Goal: Task Accomplishment & Management: Manage account settings

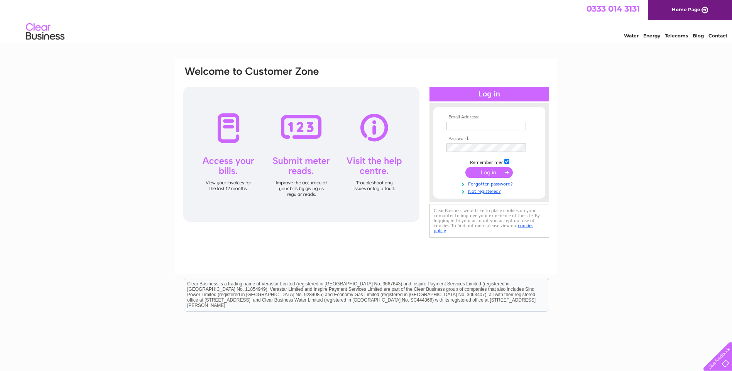
type input "info@starinnardersier.co.uk"
click at [491, 171] on input "submit" at bounding box center [488, 172] width 47 height 11
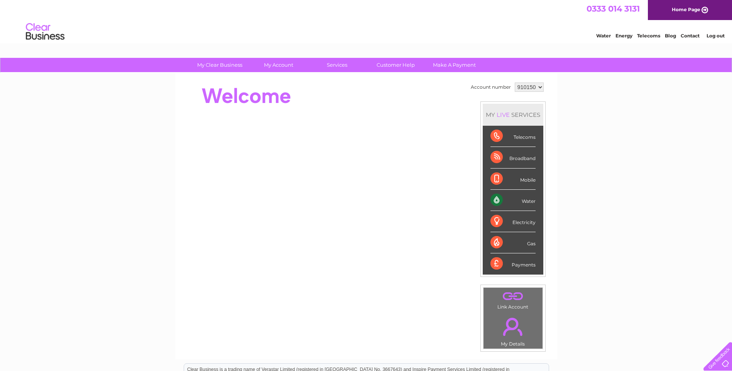
click at [539, 88] on select "910150 920110" at bounding box center [529, 87] width 29 height 9
select select "920110"
click at [515, 83] on select "910150 920110" at bounding box center [529, 87] width 29 height 9
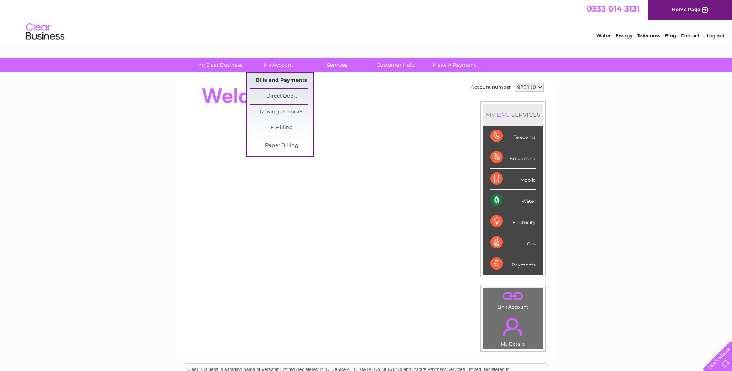
click at [284, 79] on link "Bills and Payments" at bounding box center [282, 80] width 64 height 15
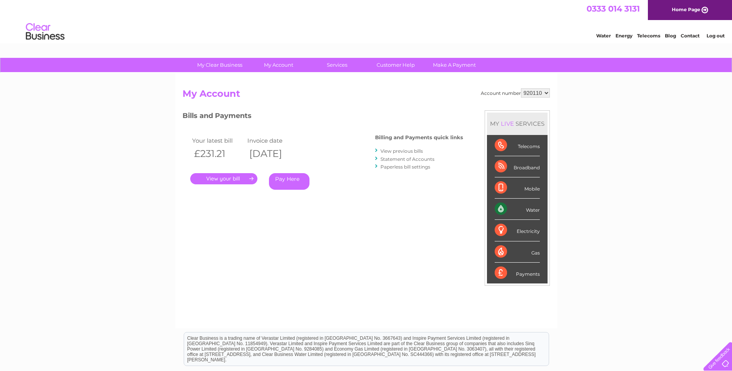
click at [215, 177] on link "." at bounding box center [223, 178] width 67 height 11
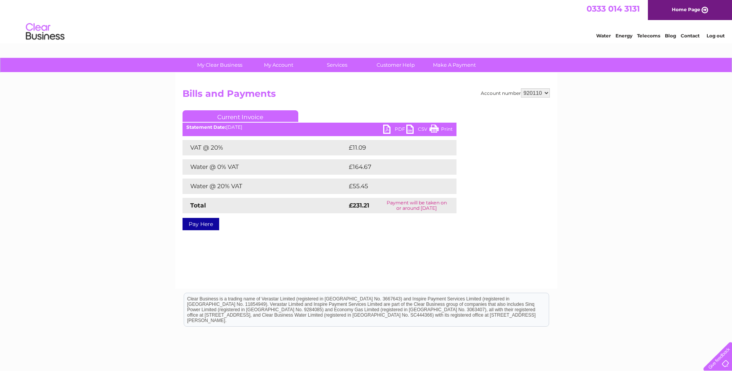
click at [389, 128] on link "PDF" at bounding box center [394, 130] width 23 height 11
click at [547, 94] on select "910150 920110" at bounding box center [535, 92] width 29 height 9
select select "910150"
click at [521, 88] on select "910150 920110" at bounding box center [535, 92] width 29 height 9
click at [388, 130] on link "PDF" at bounding box center [394, 130] width 23 height 11
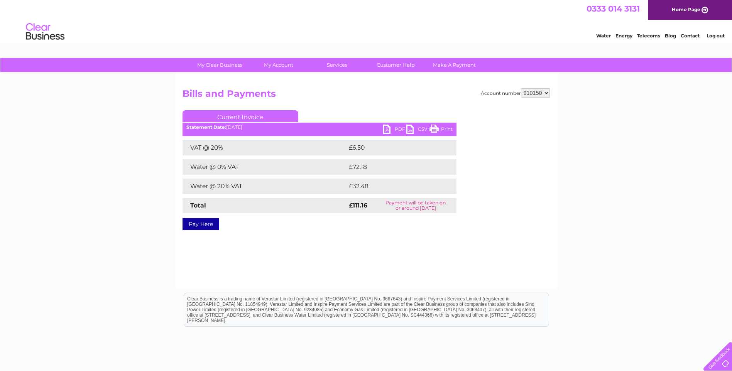
click at [713, 37] on link "Log out" at bounding box center [715, 36] width 18 height 6
